Goal: Task Accomplishment & Management: Use online tool/utility

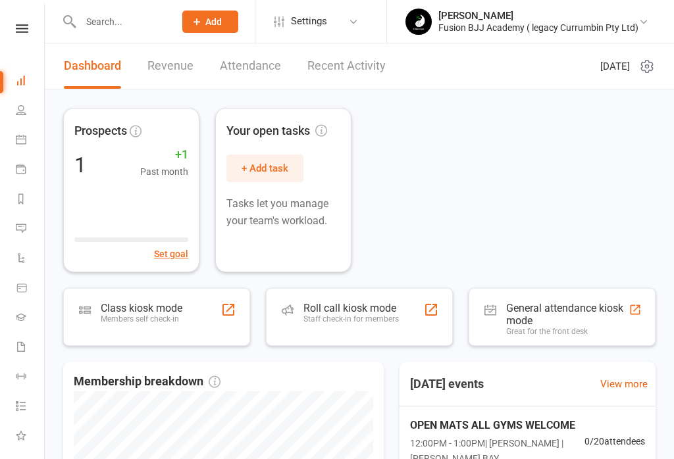
click at [534, 310] on div "General attendance kiosk mode" at bounding box center [567, 314] width 122 height 25
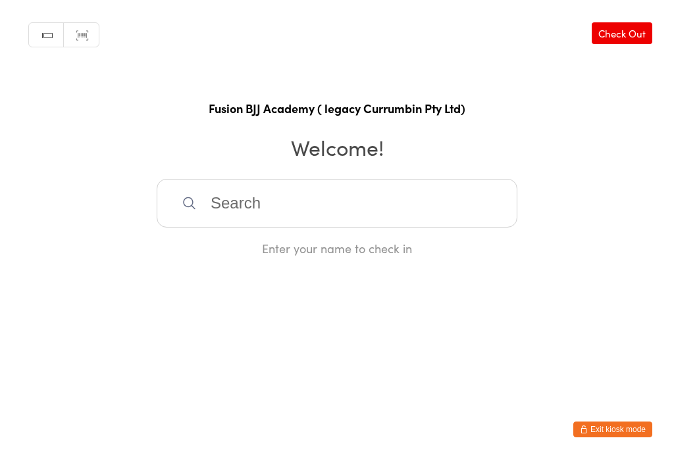
click at [274, 204] on input "search" at bounding box center [337, 203] width 361 height 49
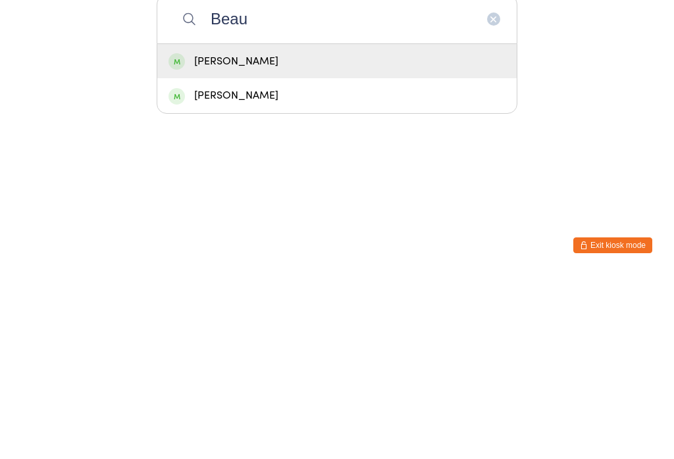
type input "Beau"
click at [256, 237] on div "Beau Whitehouse" at bounding box center [336, 246] width 337 height 18
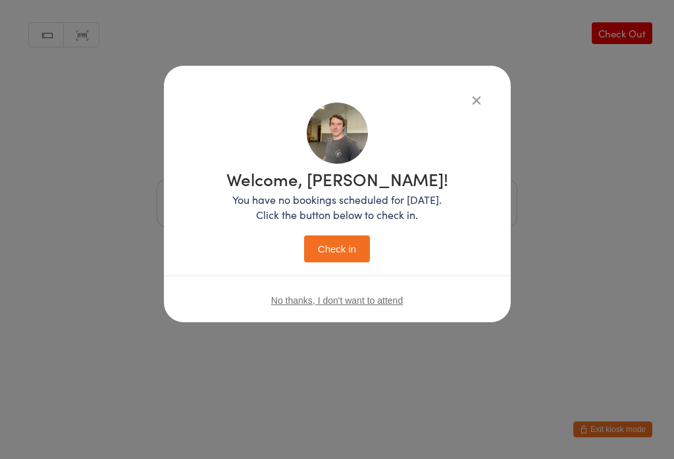
click at [347, 230] on div "Welcome, Beau! You have no bookings scheduled for today. Click the button below…" at bounding box center [337, 216] width 222 height 92
click at [341, 243] on button "Check in" at bounding box center [337, 249] width 66 height 27
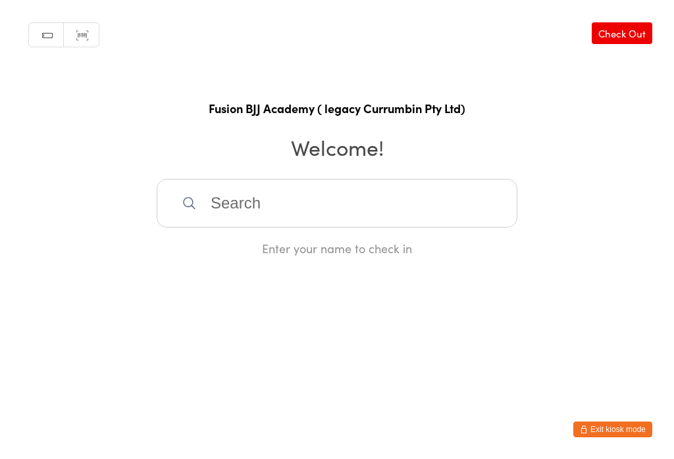
click at [295, 199] on input "search" at bounding box center [337, 203] width 361 height 49
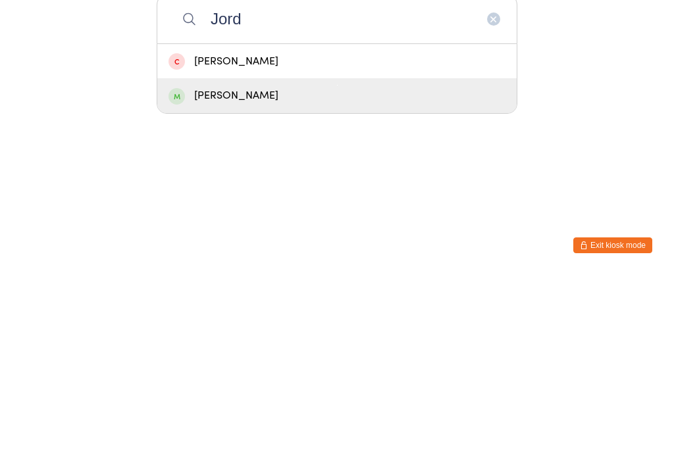
type input "Jord"
click at [226, 271] on div "Jordon Roach-Dunleavy" at bounding box center [336, 280] width 337 height 18
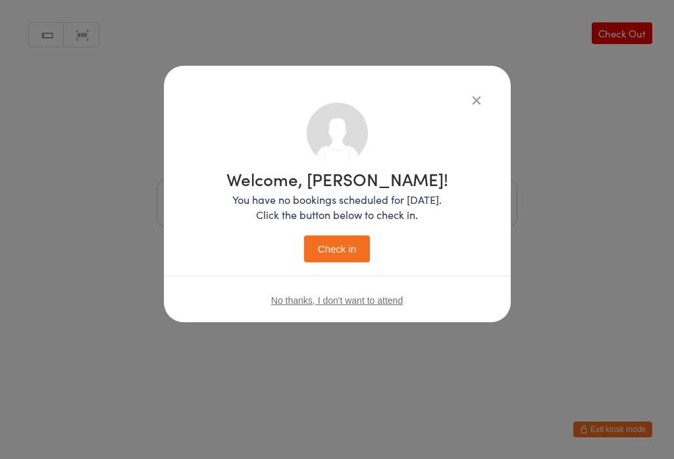
click at [327, 247] on button "Check in" at bounding box center [337, 249] width 66 height 27
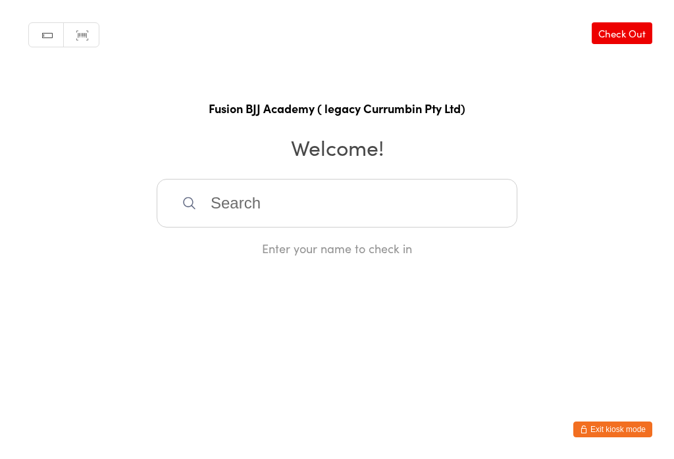
click at [278, 214] on input "search" at bounding box center [337, 203] width 361 height 49
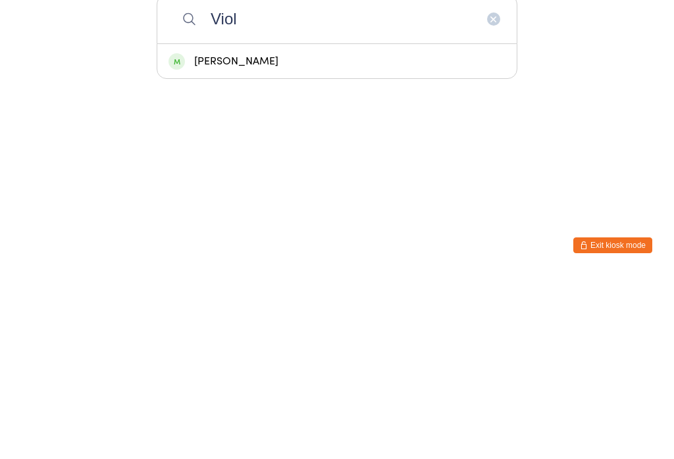
type input "Viol"
click at [279, 237] on div "Violetta Shmatkova" at bounding box center [336, 246] width 337 height 18
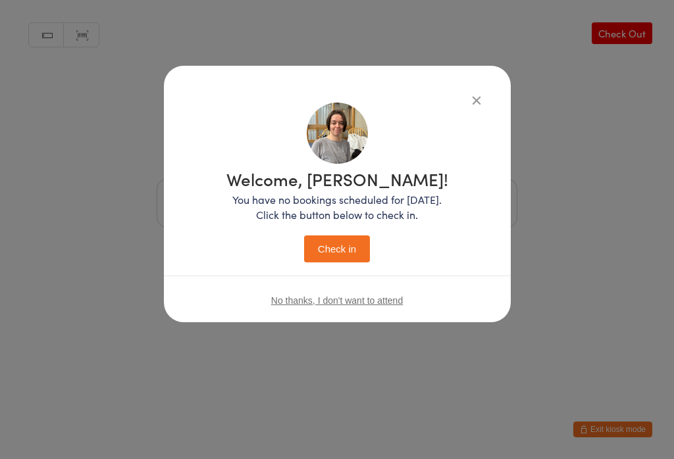
click at [334, 243] on button "Check in" at bounding box center [337, 249] width 66 height 27
